Goal: Contribute content: Add original content to the website for others to see

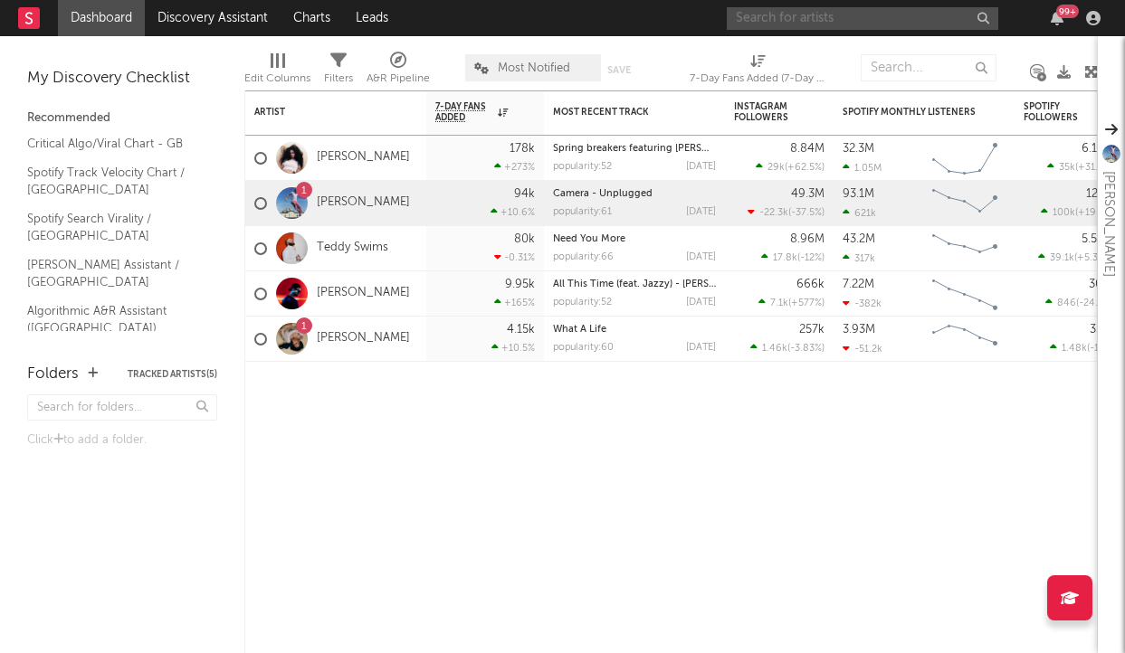
click at [808, 23] on input "text" at bounding box center [863, 18] width 272 height 23
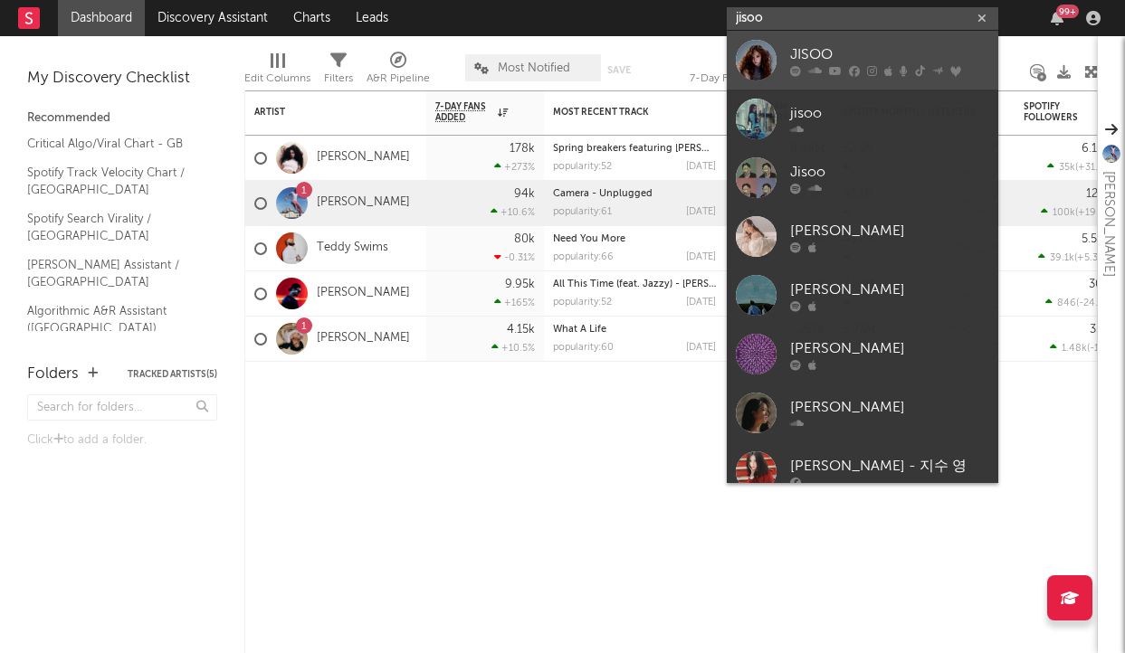
type input "jisoo"
click at [873, 49] on div "JISOO" at bounding box center [889, 54] width 199 height 22
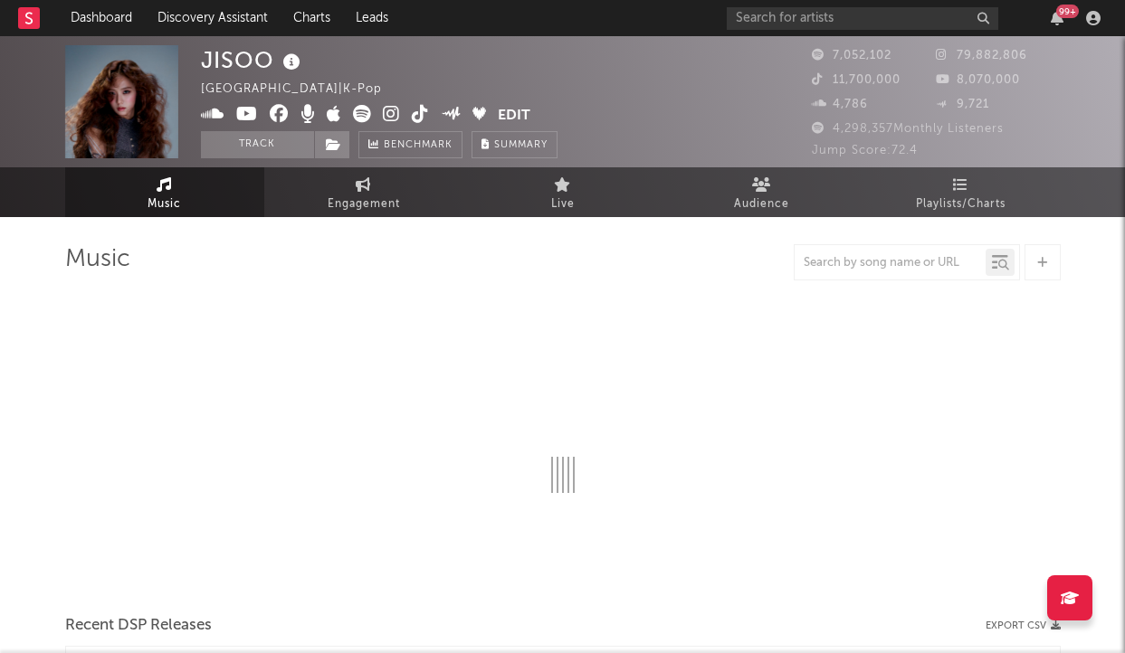
select select "6m"
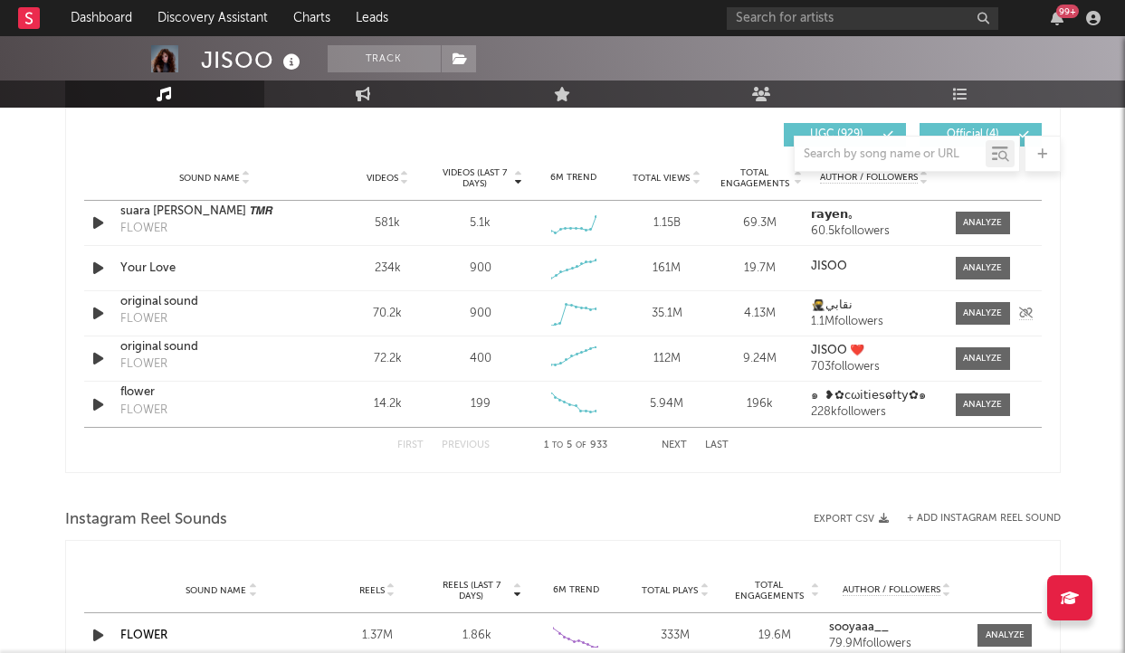
scroll to position [1235, 0]
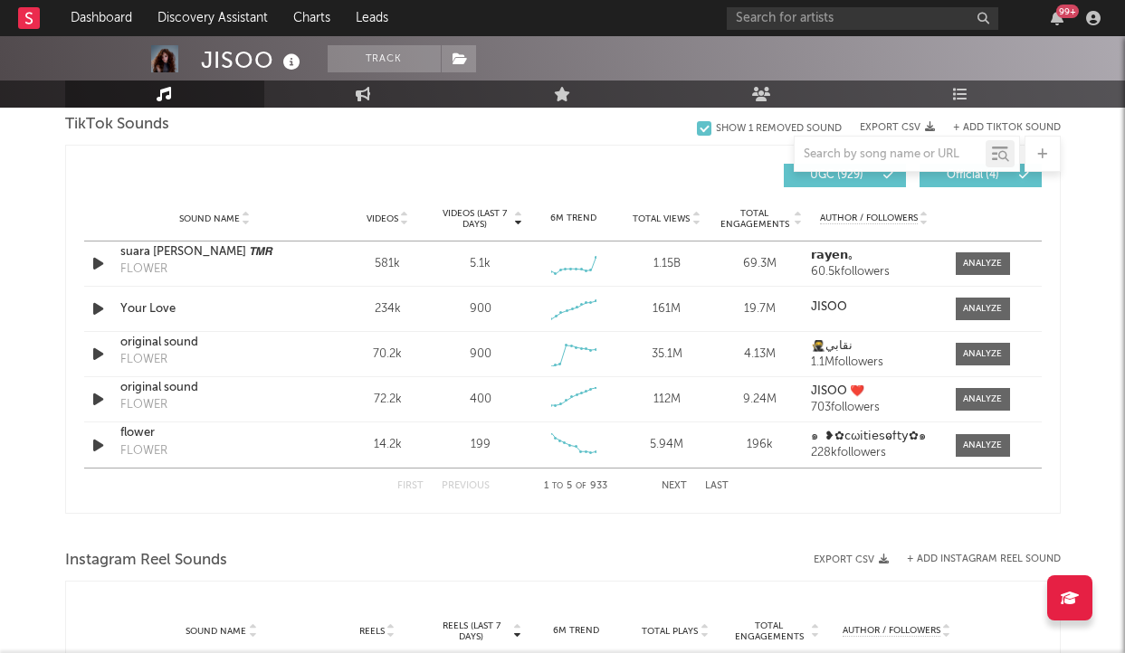
click at [677, 484] on button "Next" at bounding box center [674, 487] width 25 height 10
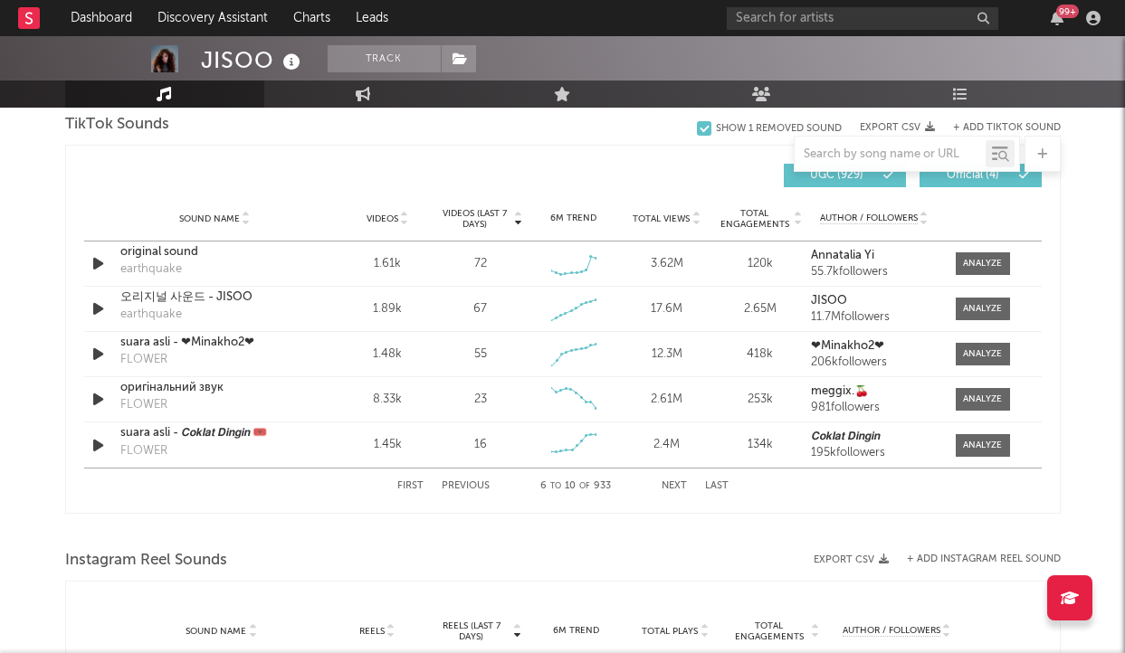
click at [471, 486] on button "Previous" at bounding box center [466, 487] width 48 height 10
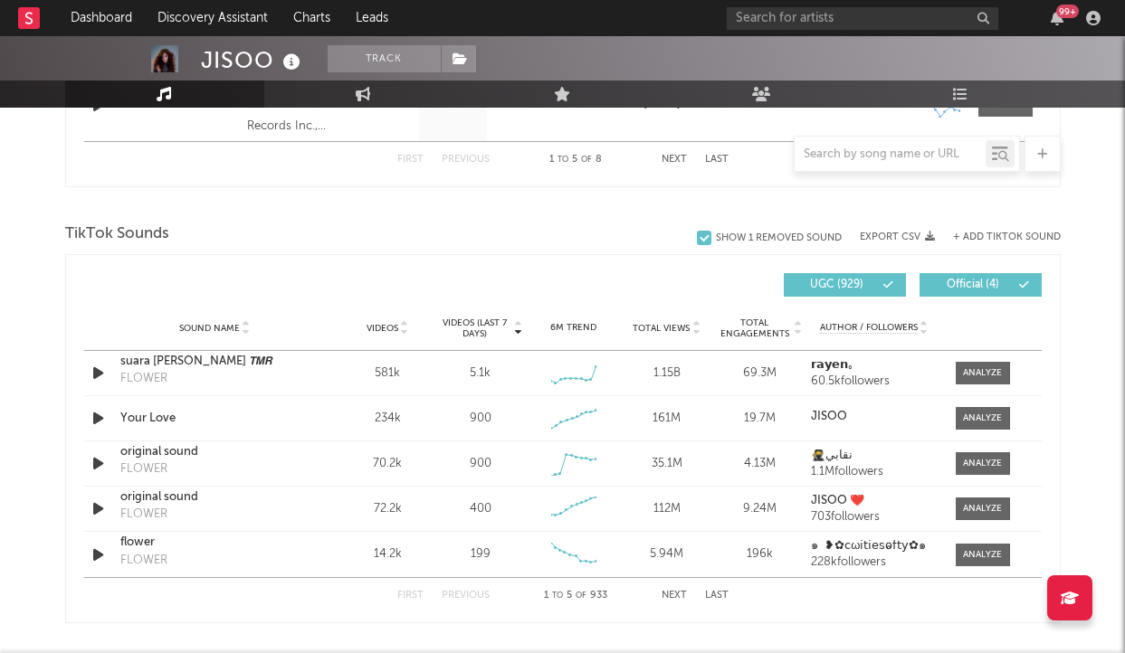
scroll to position [1105, 0]
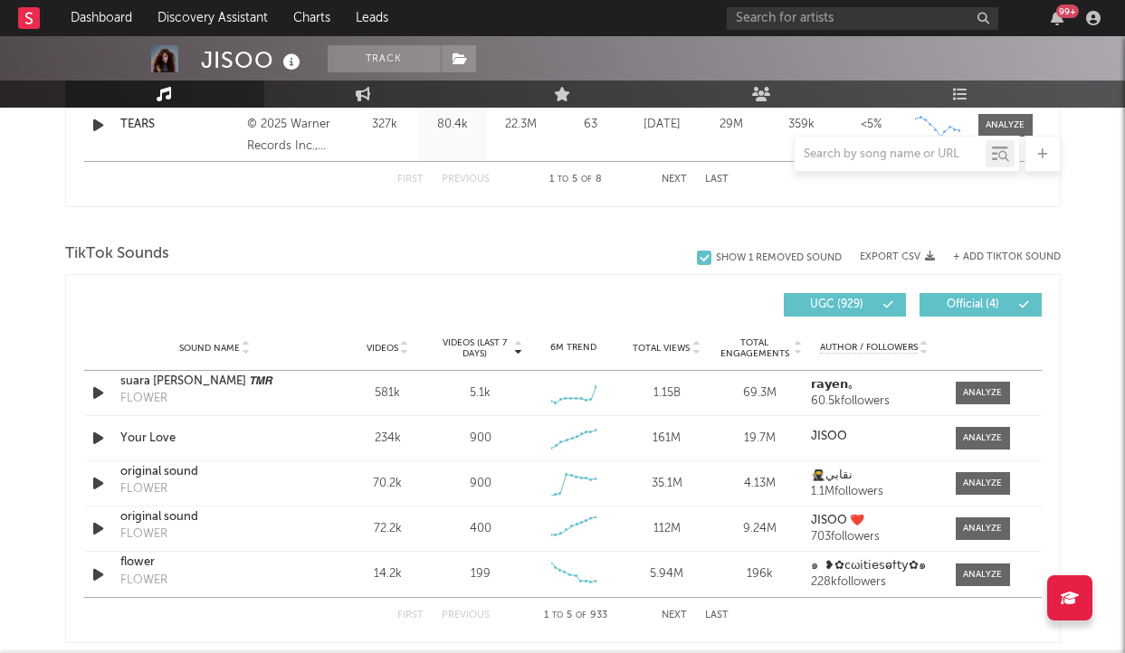
click at [996, 250] on div "+ Add TikTok Sound" at bounding box center [998, 257] width 126 height 18
click at [991, 256] on button "+ Add TikTok Sound" at bounding box center [1007, 258] width 108 height 10
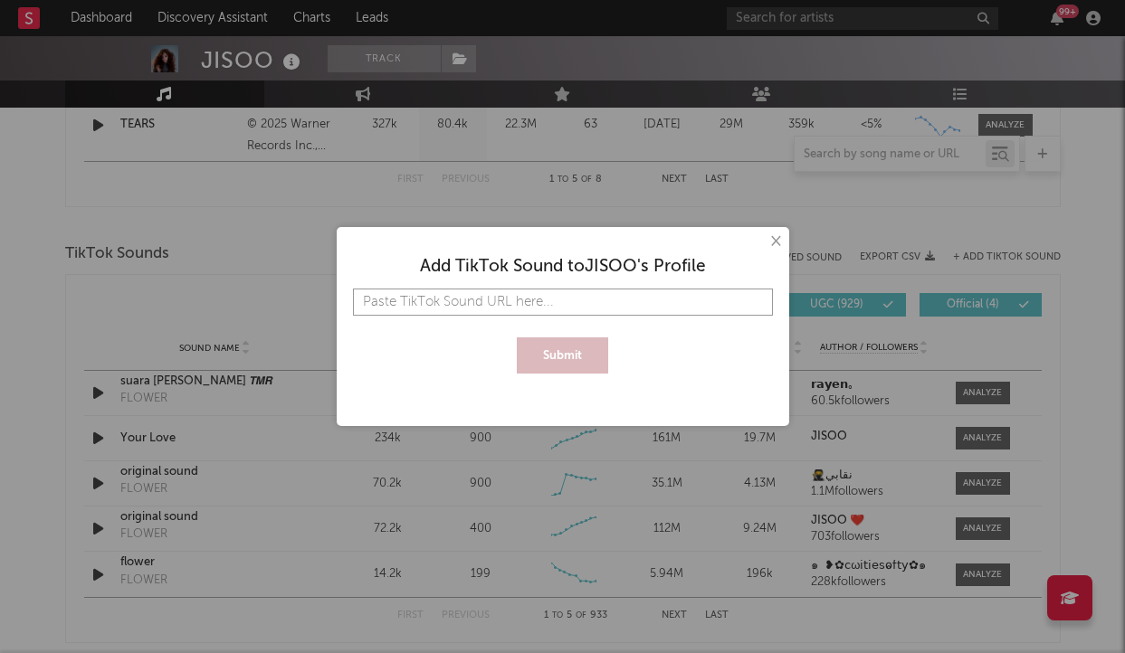
paste input "[URL][DOMAIN_NAME]"
type input "[URL][DOMAIN_NAME]"
click at [567, 340] on button "Submit" at bounding box center [562, 356] width 91 height 36
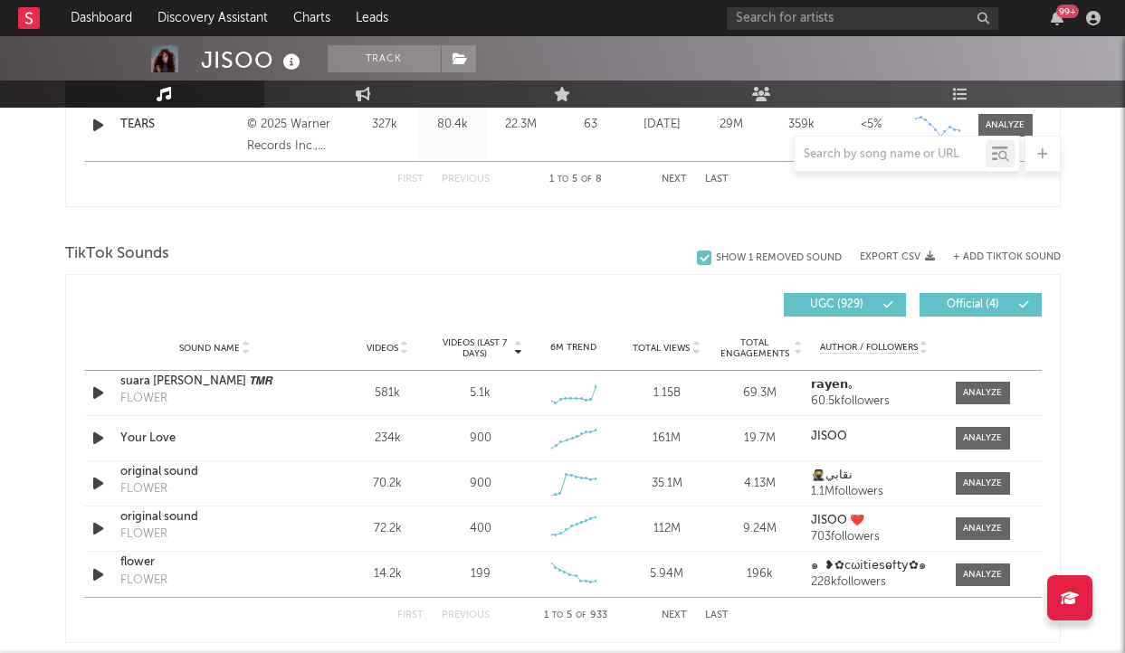
scroll to position [1161, 0]
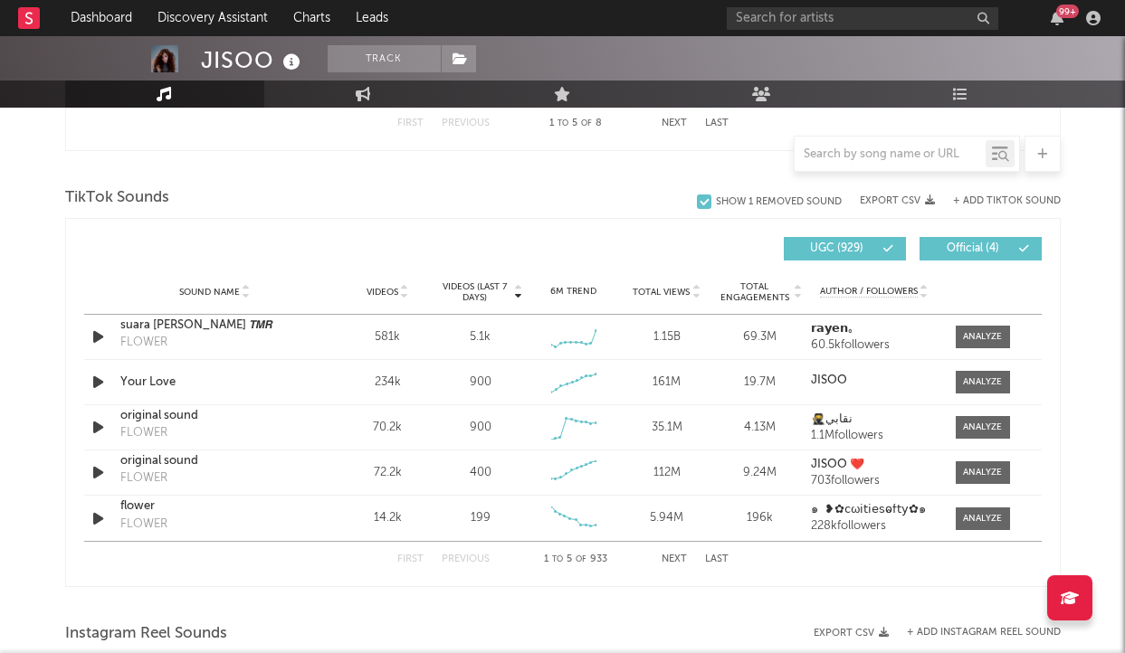
click at [673, 559] on button "Next" at bounding box center [674, 560] width 25 height 10
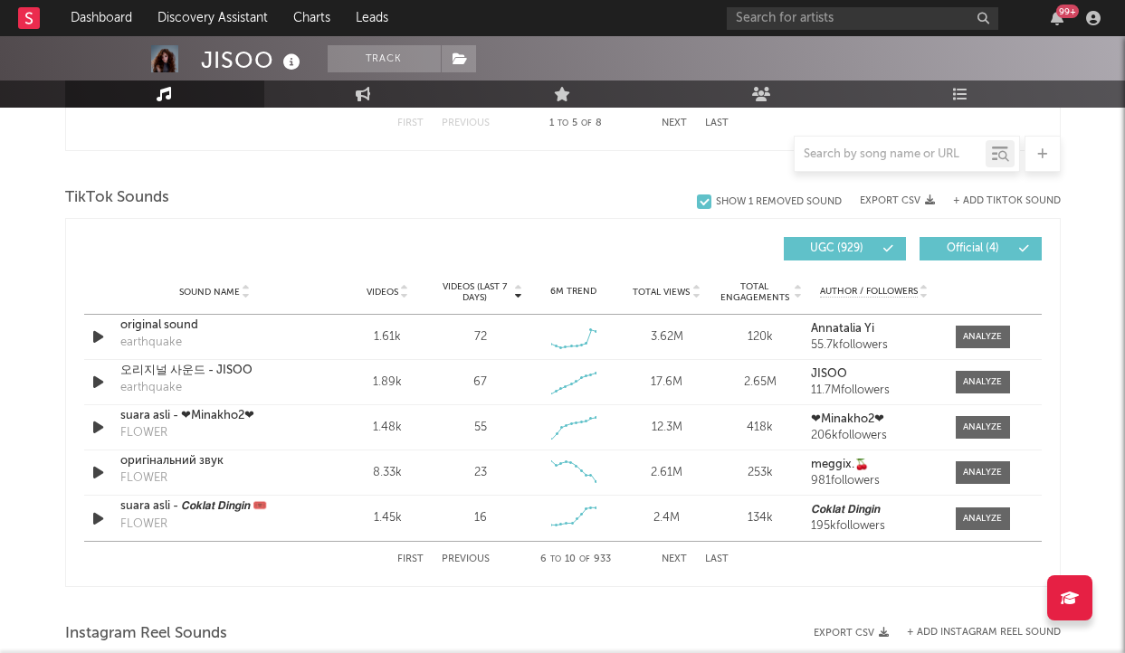
click at [673, 559] on button "Next" at bounding box center [674, 560] width 25 height 10
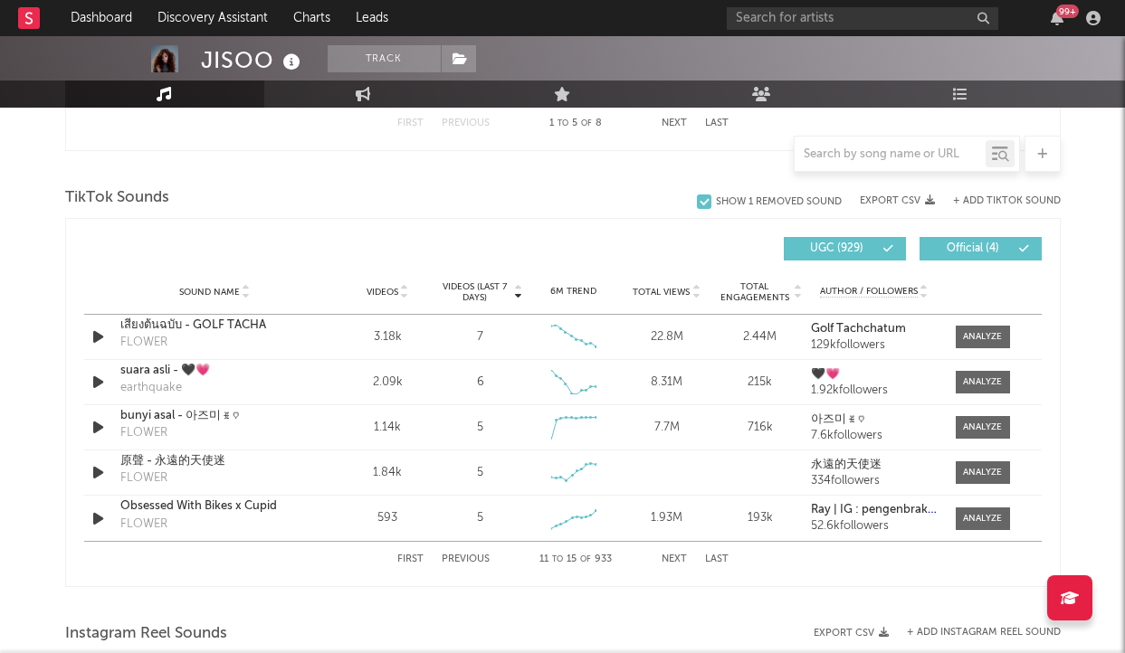
click at [673, 559] on button "Next" at bounding box center [674, 560] width 25 height 10
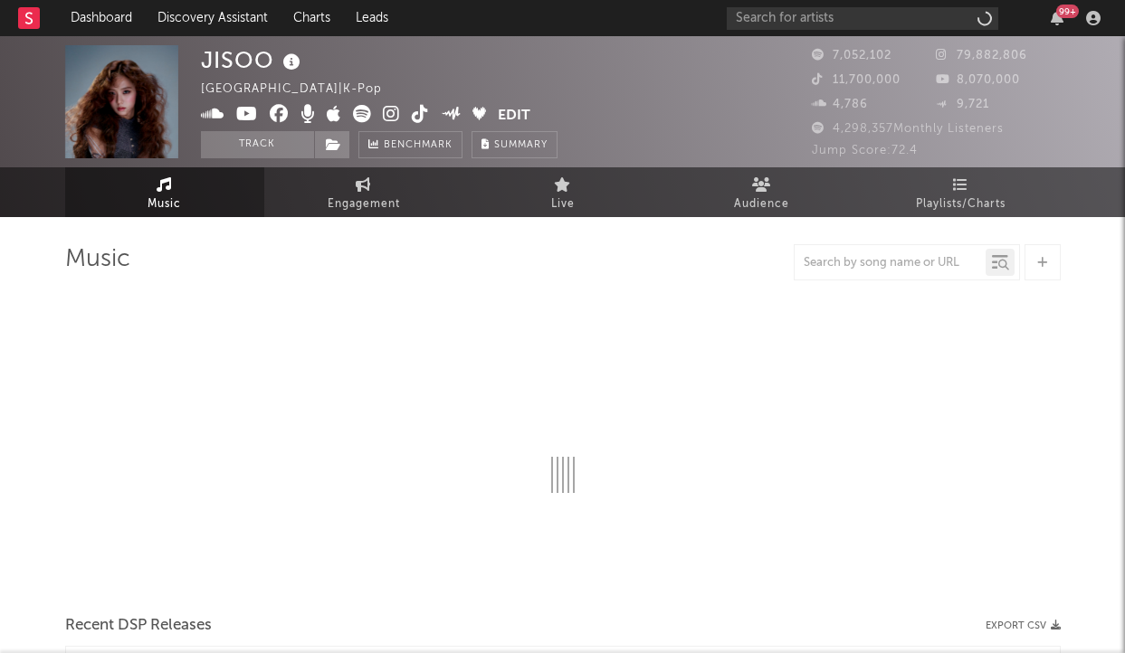
select select "6m"
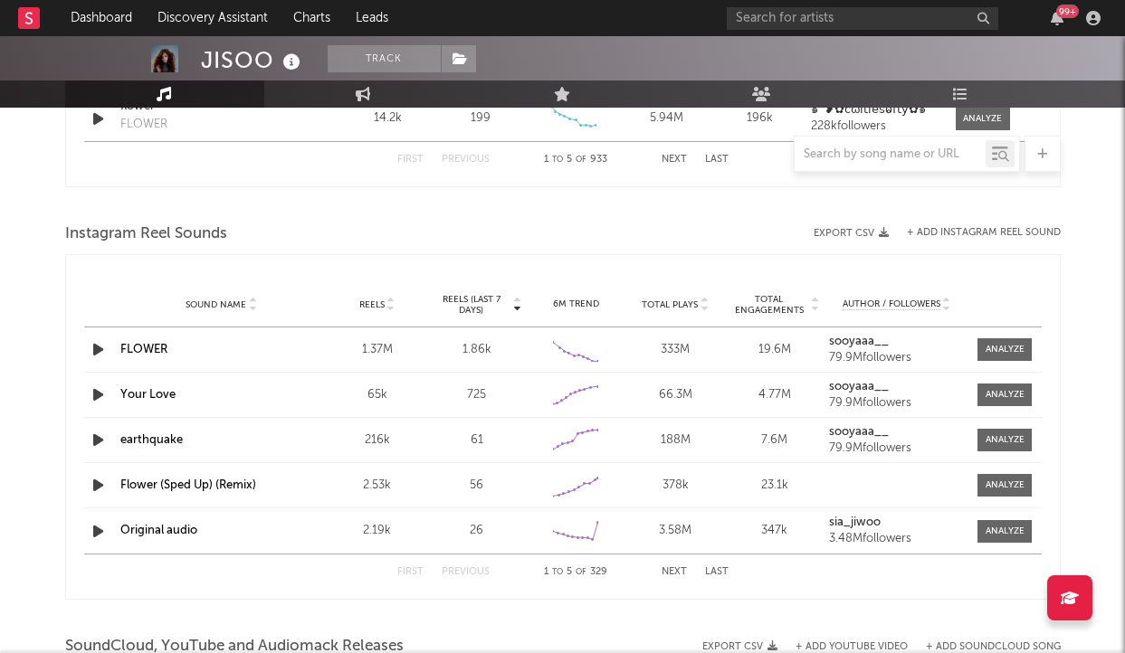
scroll to position [1565, 0]
